Goal: Check status: Check status

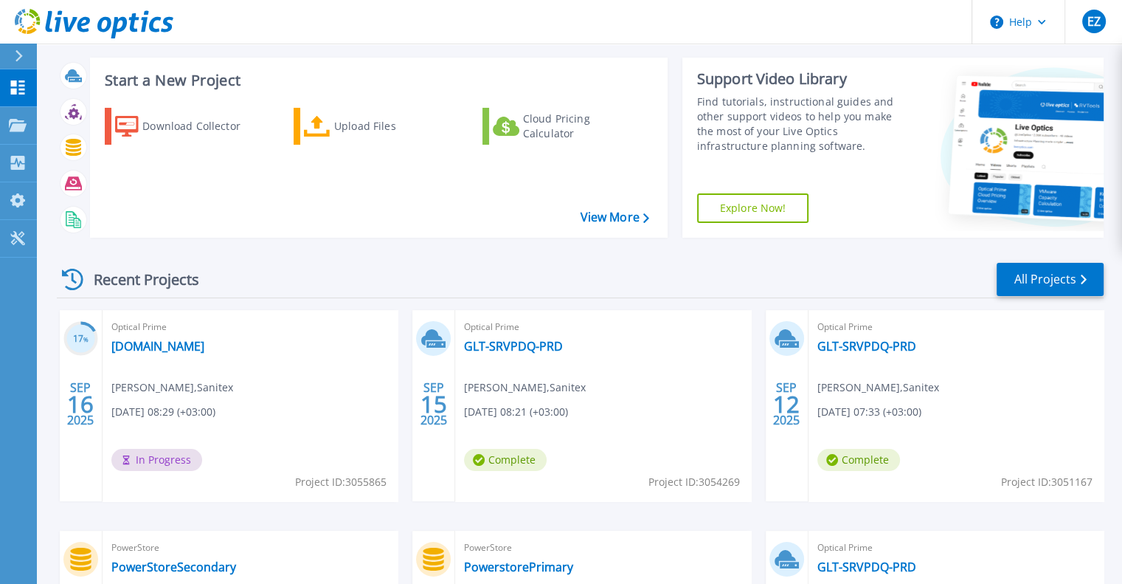
scroll to position [148, 0]
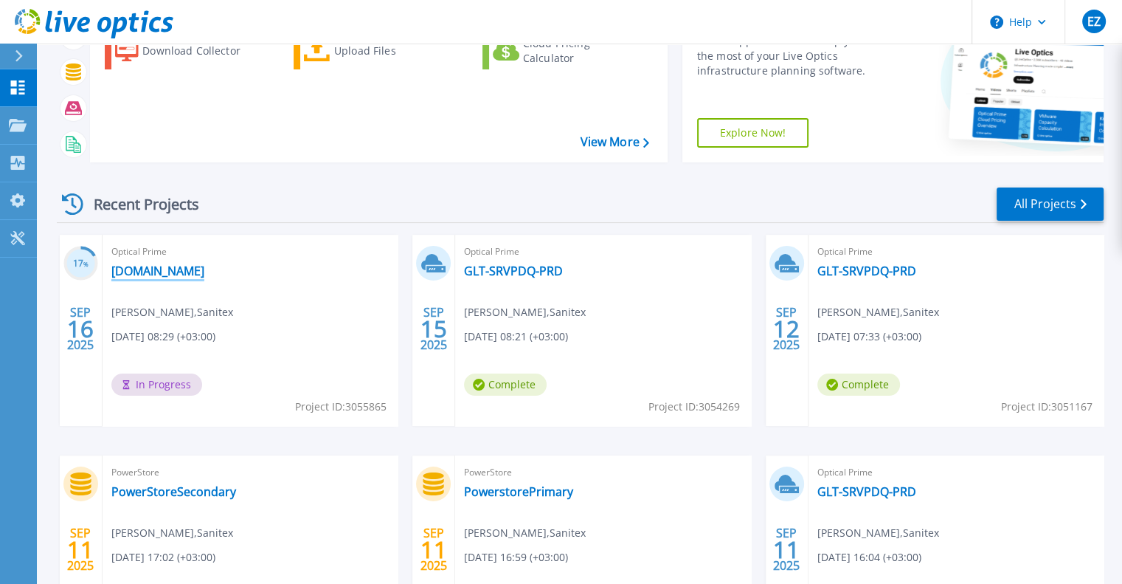
click at [160, 271] on link "[DOMAIN_NAME]" at bounding box center [157, 270] width 93 height 15
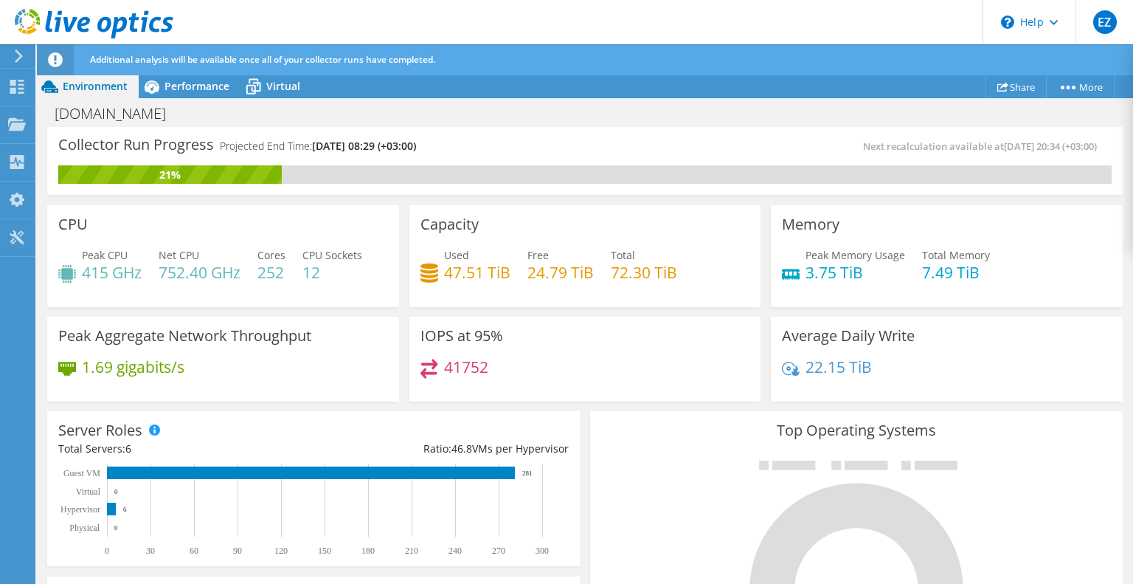
scroll to position [74, 0]
click at [164, 80] on icon at bounding box center [152, 87] width 26 height 26
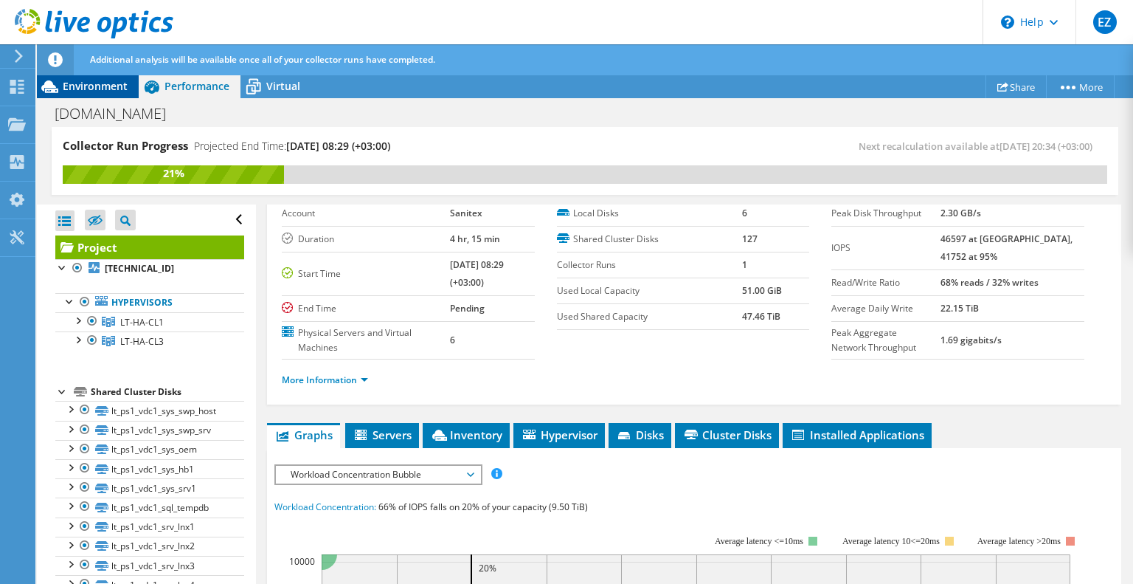
click at [86, 86] on span "Environment" at bounding box center [95, 86] width 65 height 14
